Goal: Task Accomplishment & Management: Use online tool/utility

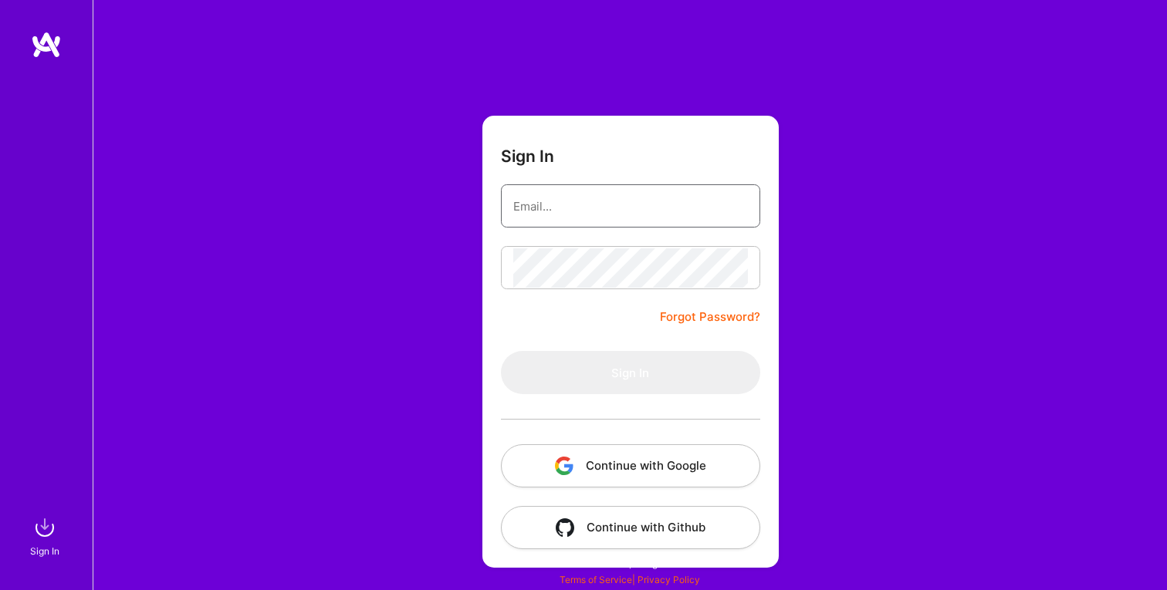
type input "[EMAIL_ADDRESS][DOMAIN_NAME]"
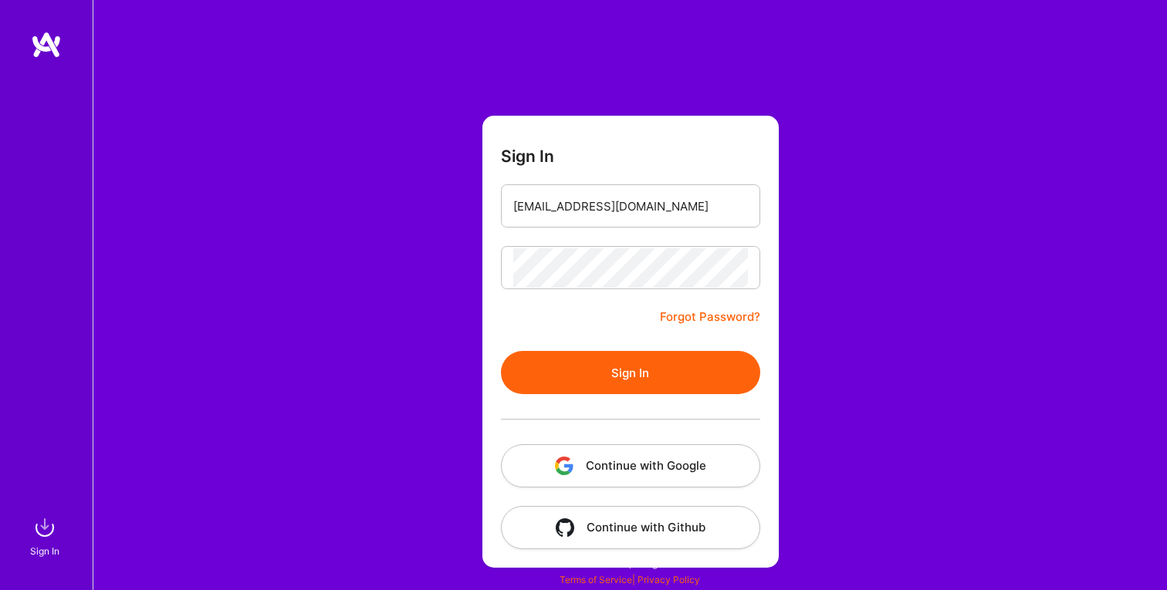
click at [583, 363] on button "Sign In" at bounding box center [630, 372] width 259 height 43
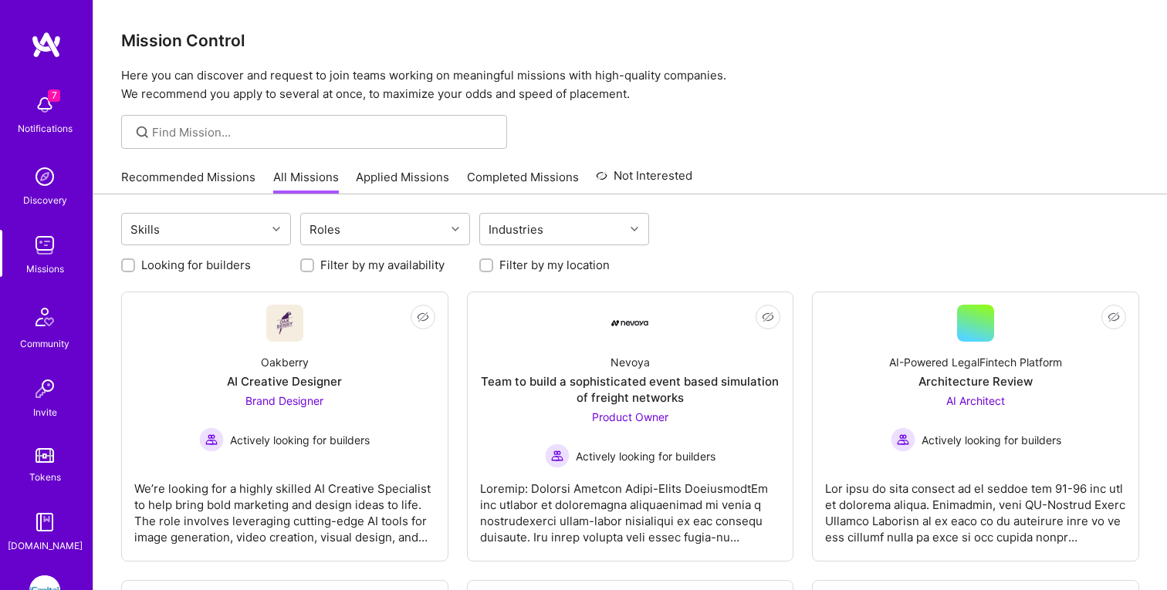
scroll to position [100, 0]
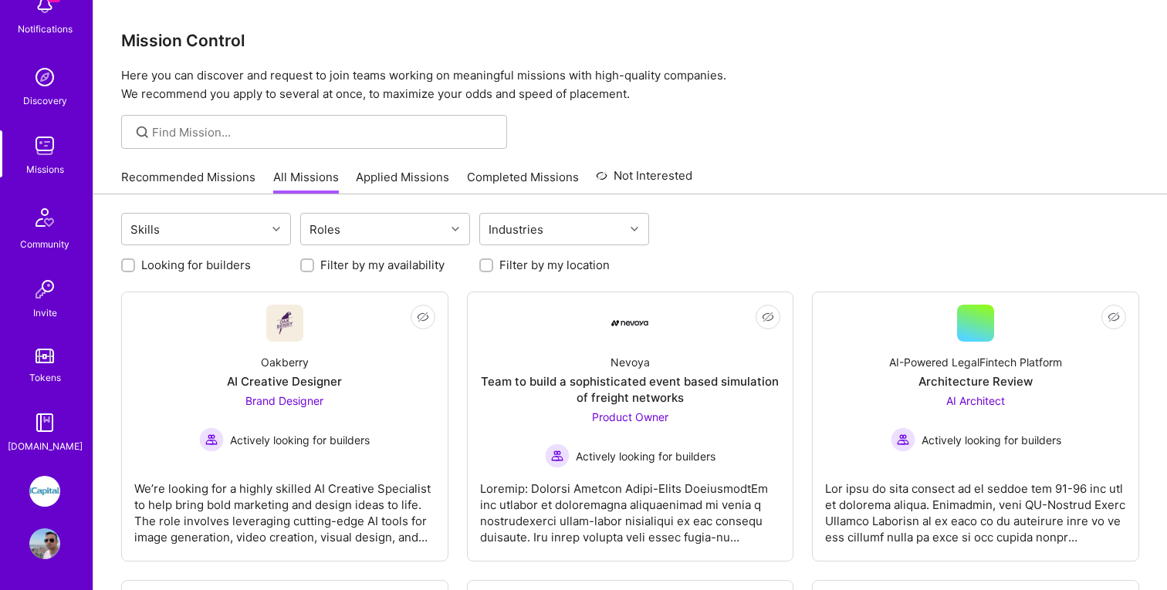
click at [42, 501] on img at bounding box center [44, 491] width 31 height 31
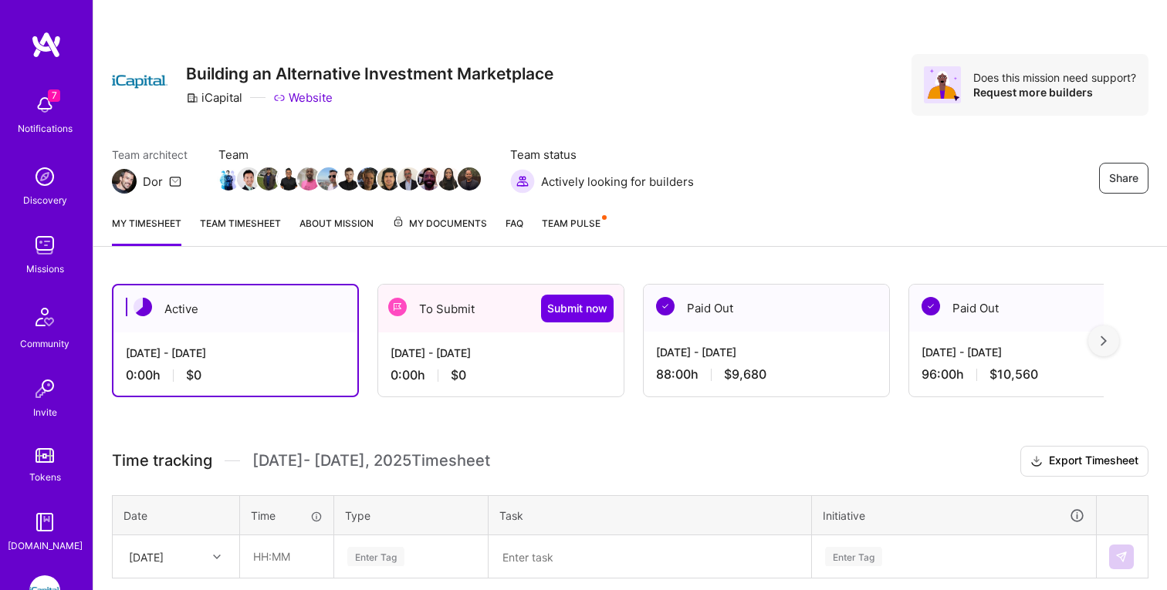
click at [431, 360] on div "[DATE] - [DATE]" at bounding box center [500, 353] width 221 height 16
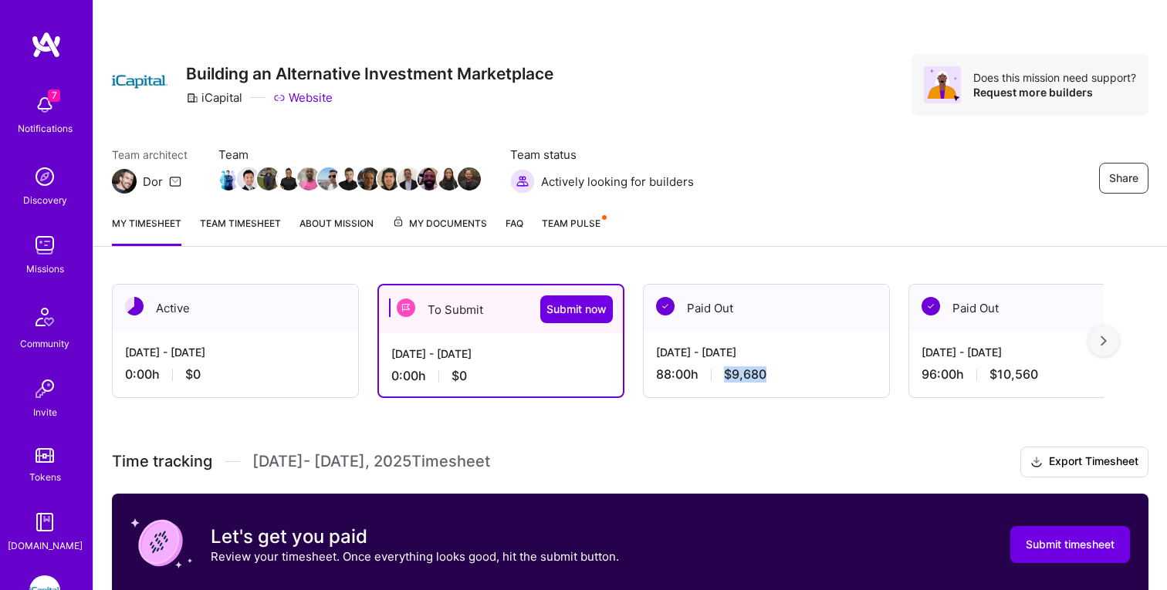
drag, startPoint x: 775, startPoint y: 370, endPoint x: 727, endPoint y: 371, distance: 48.6
click at [727, 371] on div "88:00 h $9,680" at bounding box center [766, 374] width 221 height 16
copy span "$9,680"
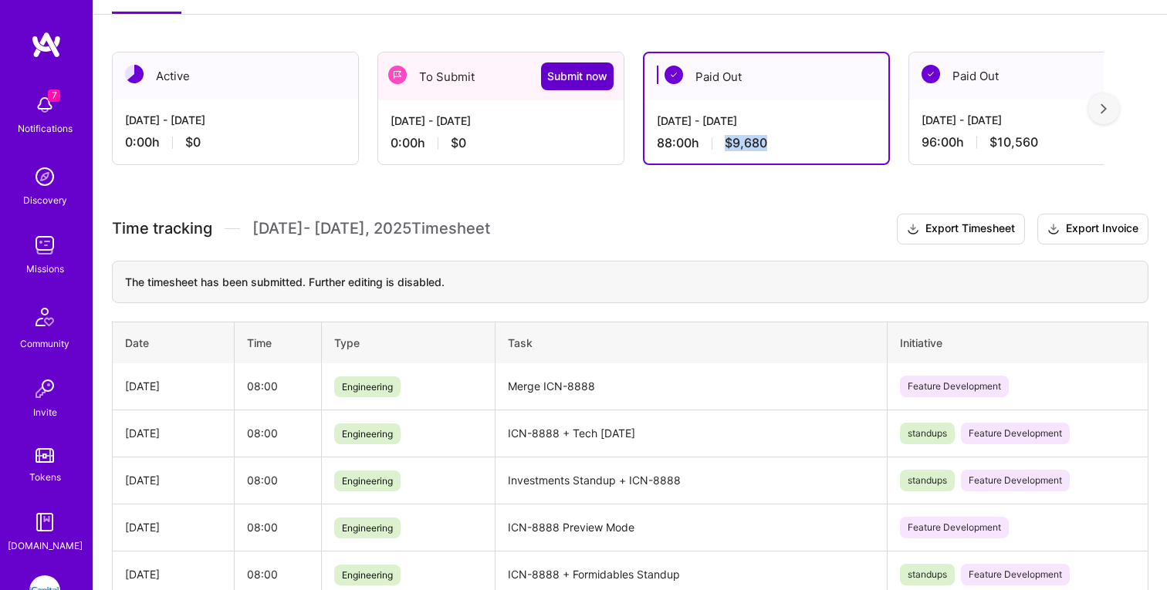
scroll to position [67, 0]
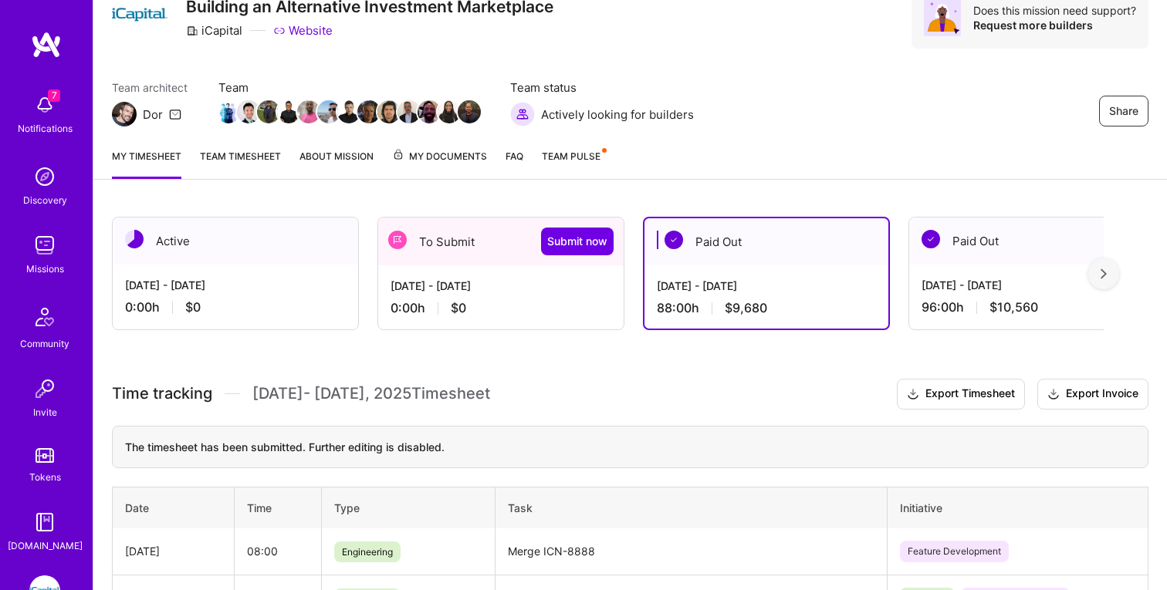
click at [576, 300] on div "0:00 h $0" at bounding box center [500, 308] width 221 height 16
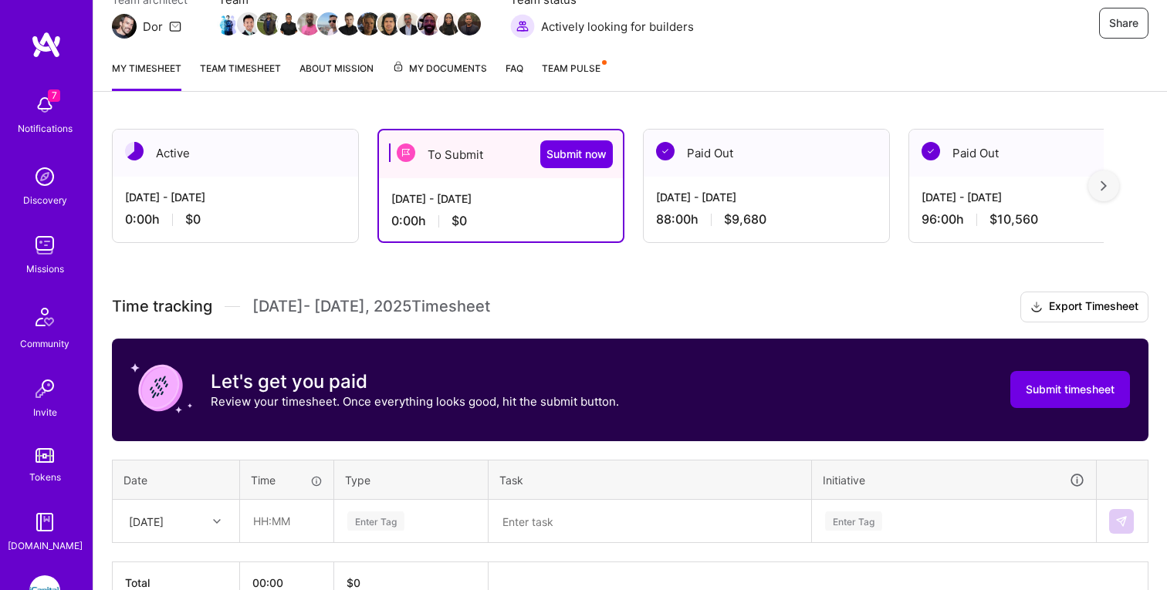
scroll to position [244, 0]
